Goal: Task Accomplishment & Management: Use online tool/utility

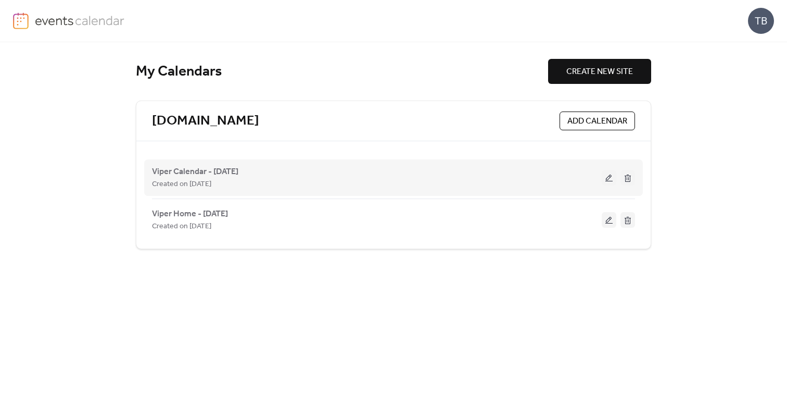
click at [609, 178] on button at bounding box center [609, 178] width 15 height 16
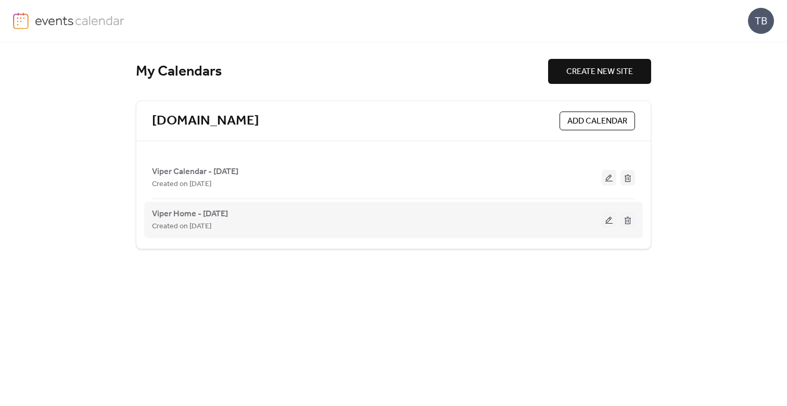
click at [608, 220] on button at bounding box center [609, 220] width 15 height 16
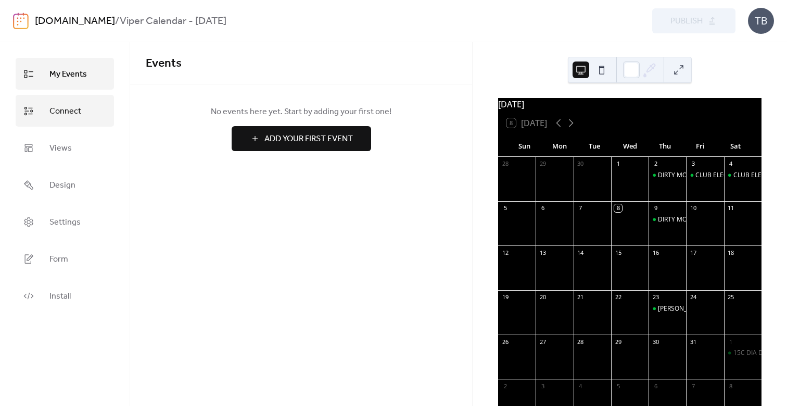
click at [67, 112] on span "Connect" at bounding box center [65, 111] width 32 height 16
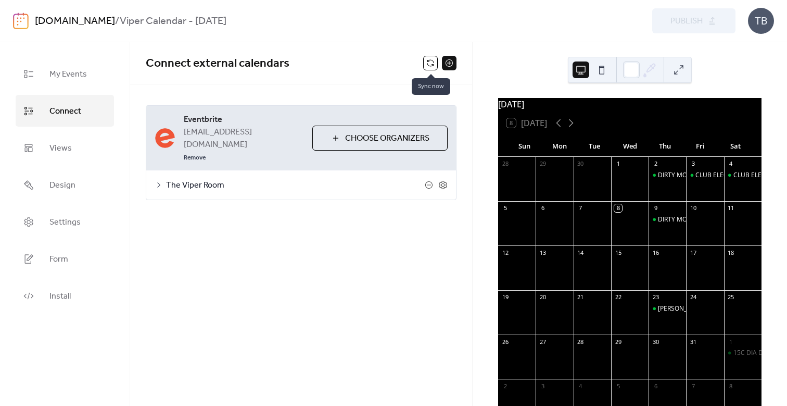
click at [432, 60] on button at bounding box center [430, 63] width 15 height 15
